Goal: Information Seeking & Learning: Understand process/instructions

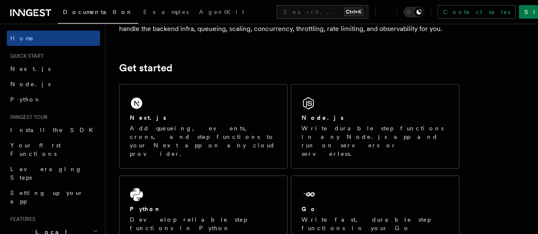
scroll to position [91, 0]
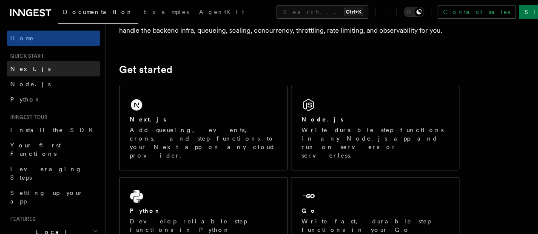
click at [21, 69] on span "Next.js" at bounding box center [30, 69] width 40 height 7
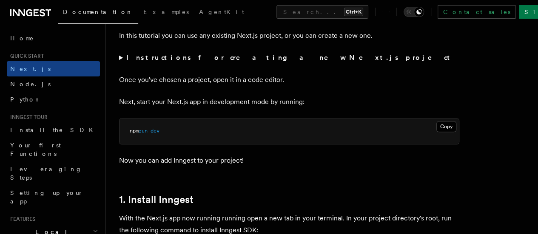
scroll to position [314, 0]
click at [415, 143] on pre "npm run dev" at bounding box center [290, 131] width 340 height 26
click at [437, 132] on button "Copy Copied" at bounding box center [447, 126] width 20 height 11
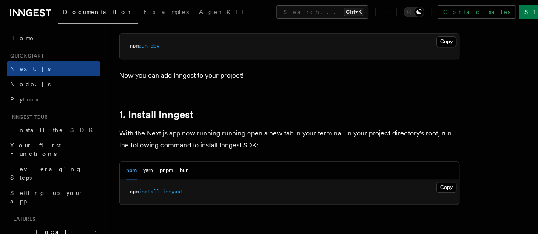
scroll to position [423, 0]
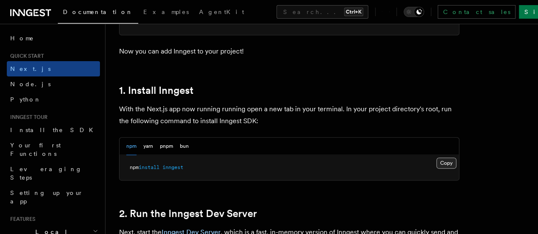
click at [437, 169] on button "Copy Copied" at bounding box center [447, 163] width 20 height 11
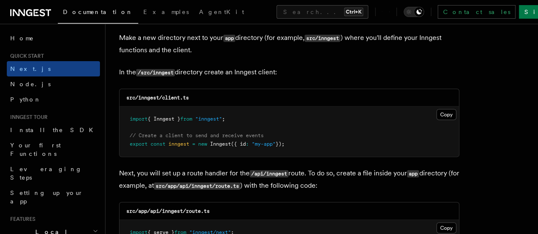
scroll to position [1061, 0]
click at [437, 109] on button "Copy Copied" at bounding box center [447, 114] width 20 height 11
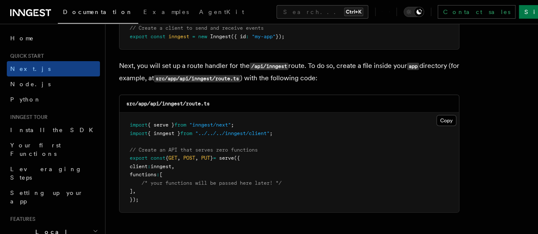
scroll to position [1168, 0]
click at [437, 115] on button "Copy Copied" at bounding box center [447, 120] width 20 height 11
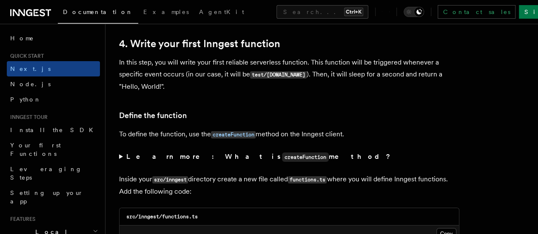
scroll to position [1374, 0]
